Goal: Find specific page/section

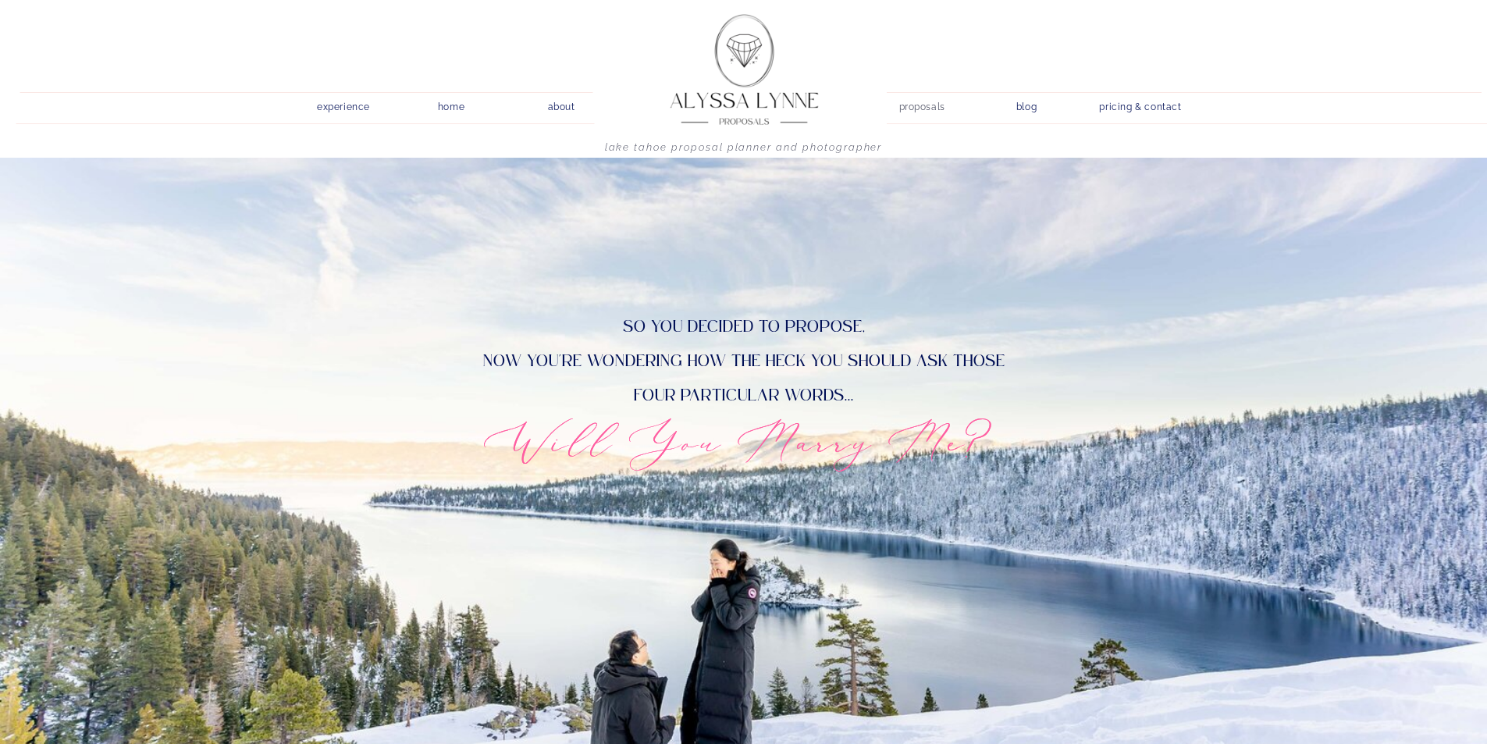
click at [927, 105] on nav "proposals" at bounding box center [921, 104] width 44 height 15
click at [929, 109] on nav "proposals" at bounding box center [921, 104] width 44 height 15
click at [912, 109] on nav "proposals" at bounding box center [921, 104] width 44 height 15
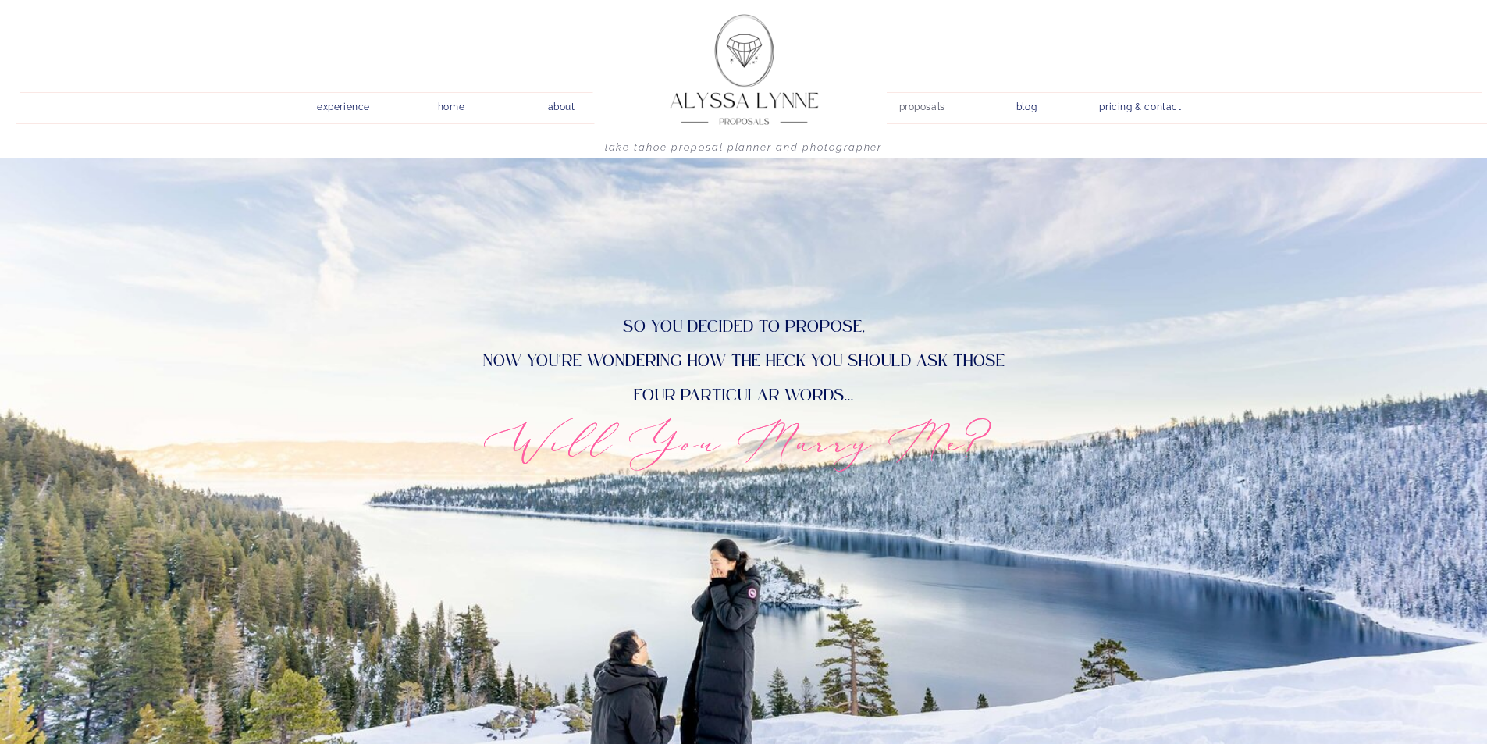
click at [912, 109] on nav "proposals" at bounding box center [921, 104] width 44 height 15
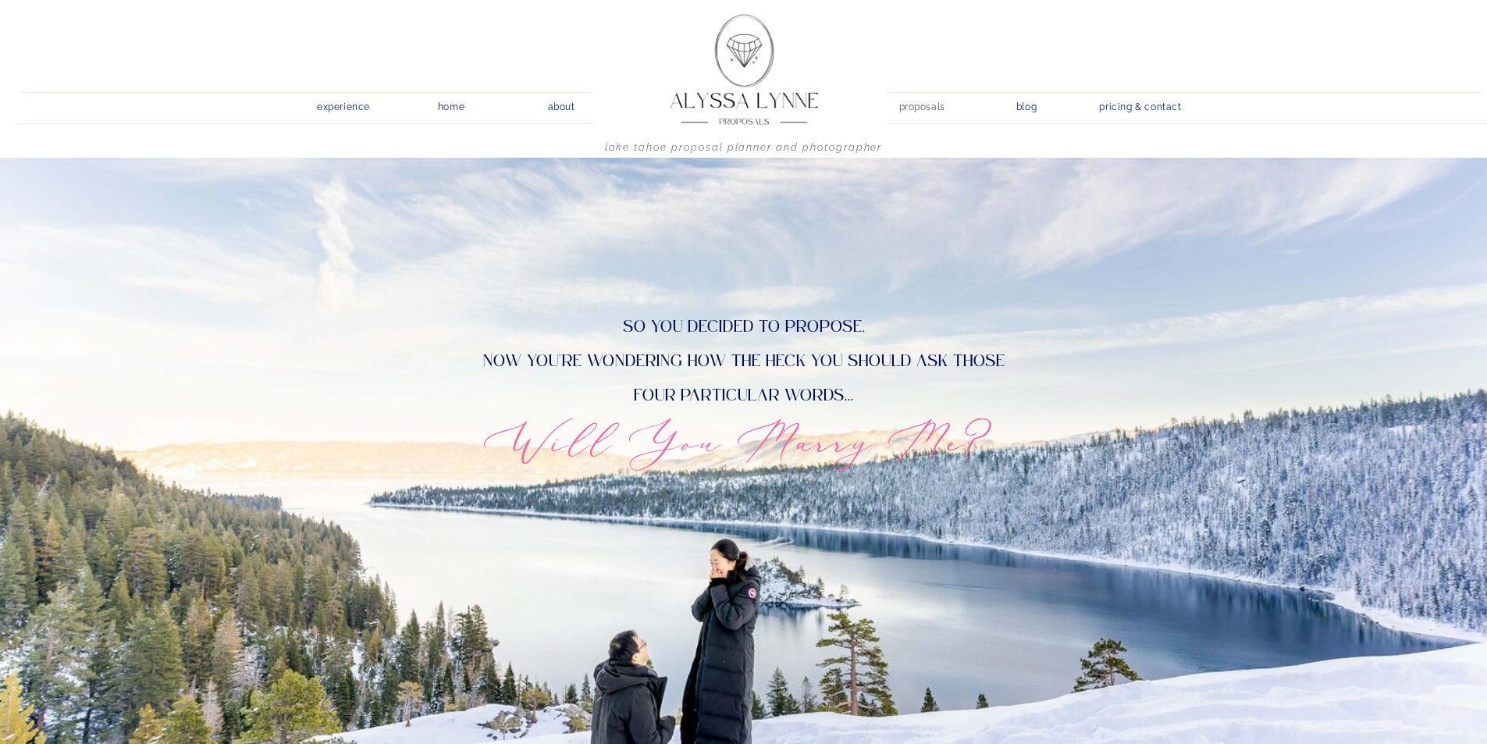
click at [912, 109] on nav "proposals" at bounding box center [921, 104] width 44 height 15
drag, startPoint x: 912, startPoint y: 109, endPoint x: 1297, endPoint y: 85, distance: 386.4
click at [935, 109] on nav "proposals" at bounding box center [921, 104] width 44 height 15
click at [1109, 107] on nav "pricing & contact" at bounding box center [1141, 108] width 94 height 22
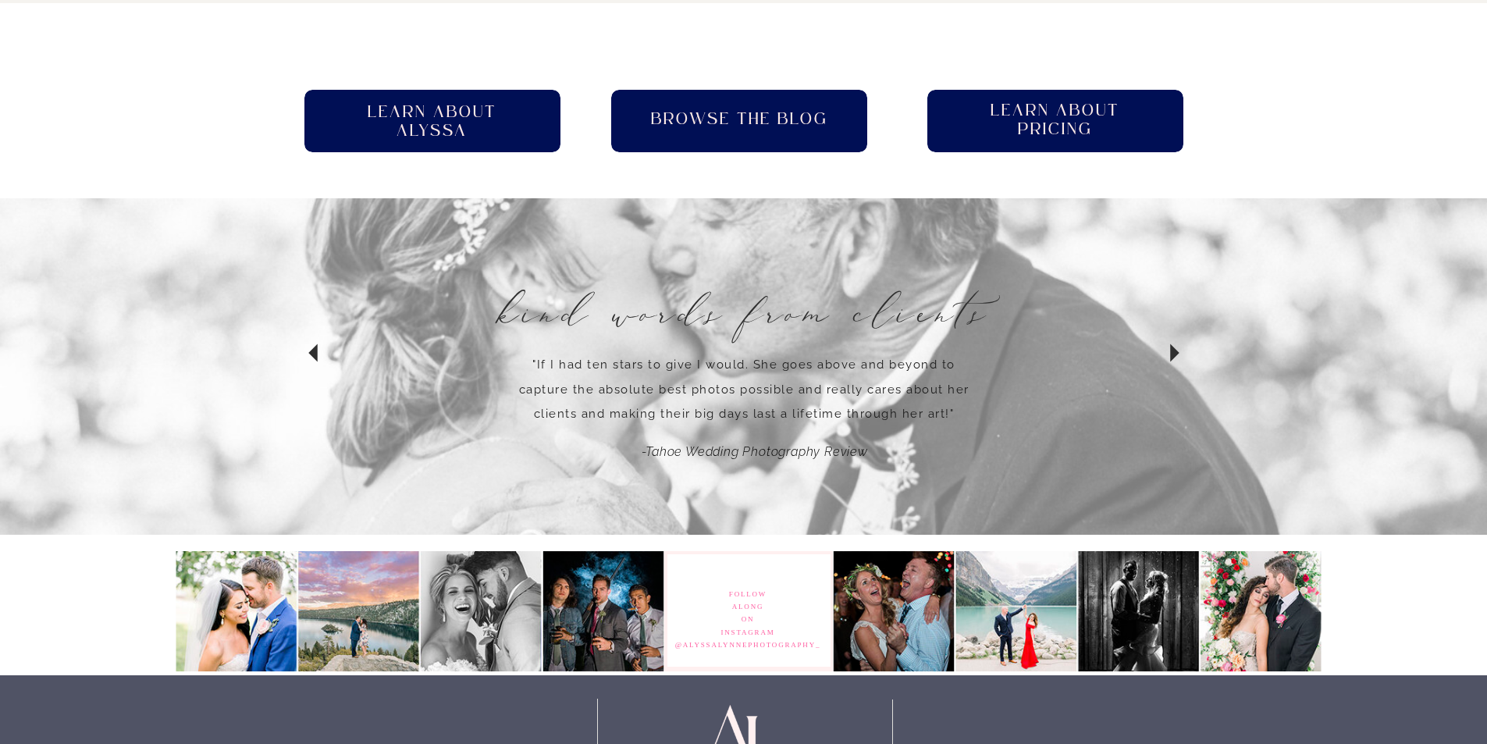
scroll to position [817, 0]
